Goal: Navigation & Orientation: Go to known website

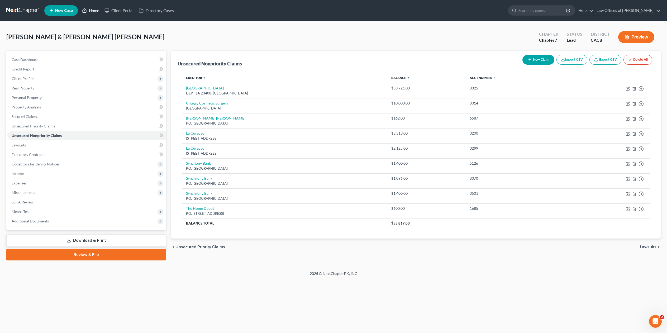
click at [95, 10] on link "Home" at bounding box center [90, 11] width 22 height 10
